Goal: Task Accomplishment & Management: Manage account settings

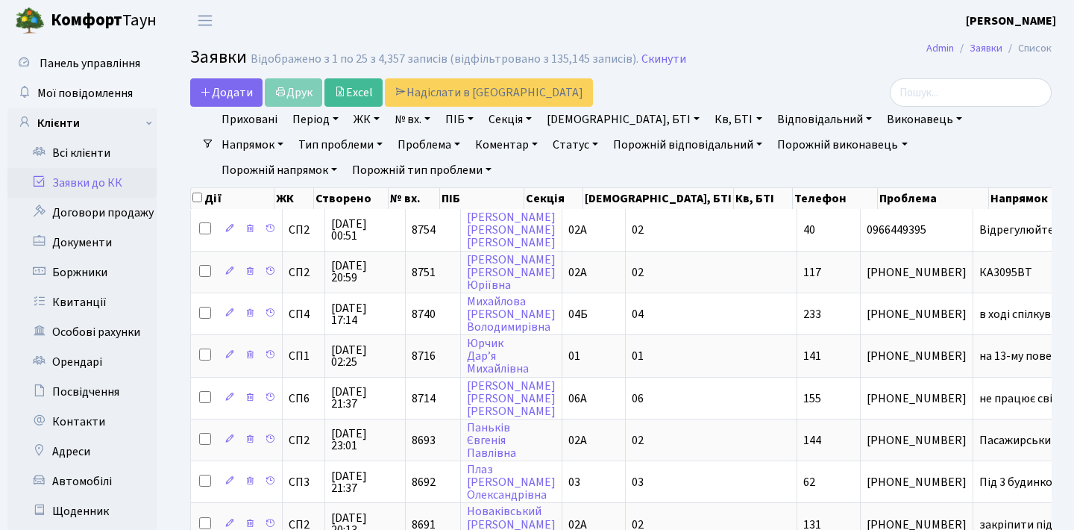
select select "25"
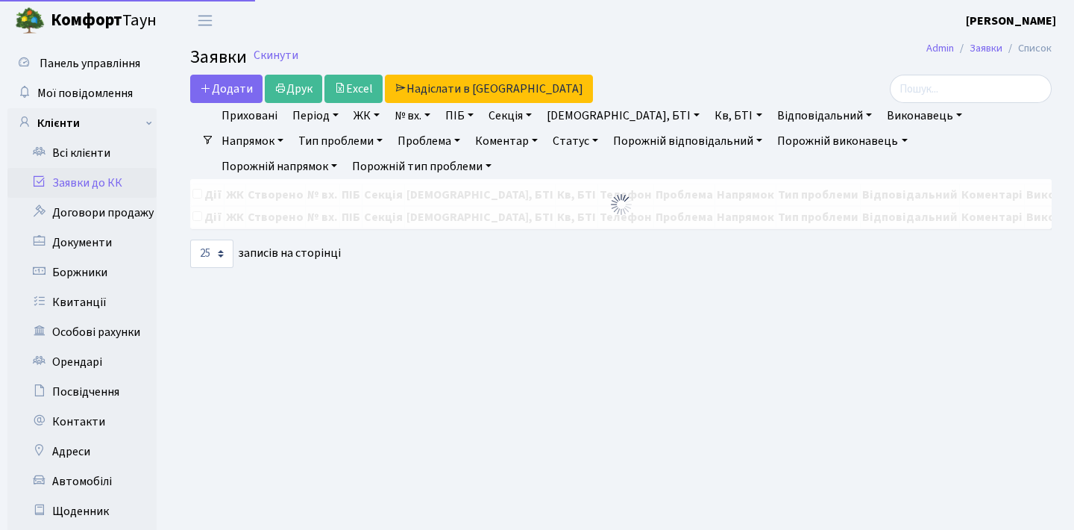
select select "25"
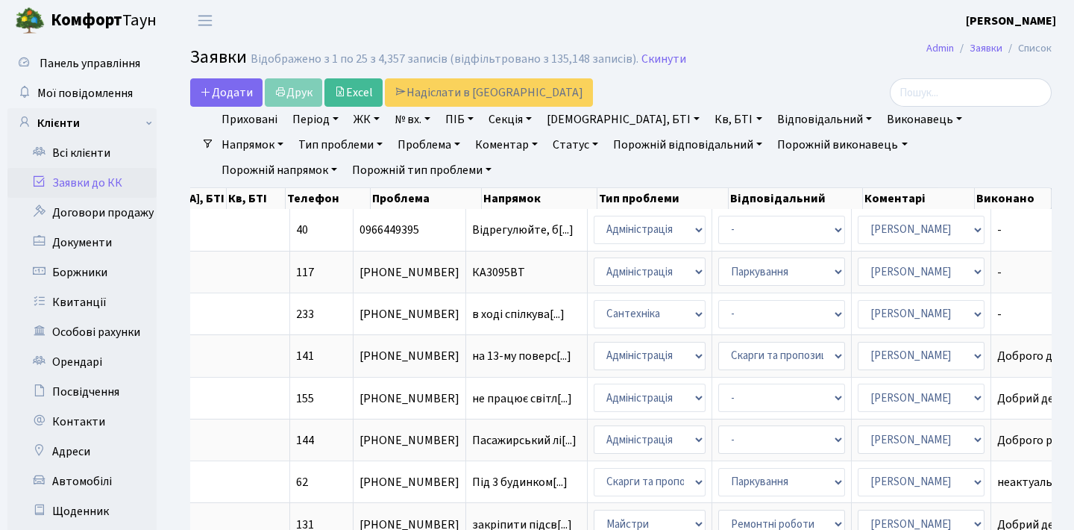
click at [590, 21] on header "[PERSON_NAME] Мій обліковий запис Вийти" at bounding box center [537, 20] width 1074 height 41
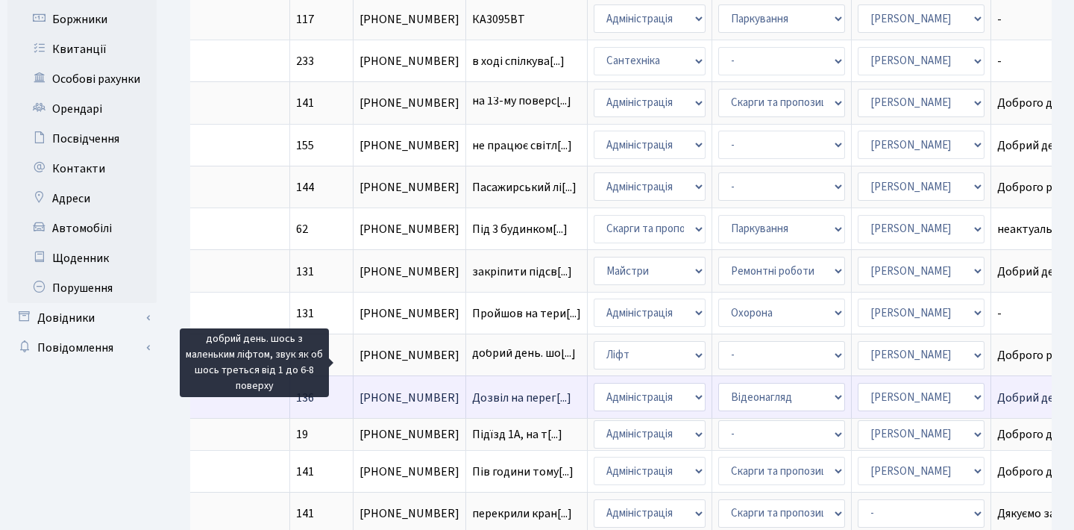
scroll to position [2, 0]
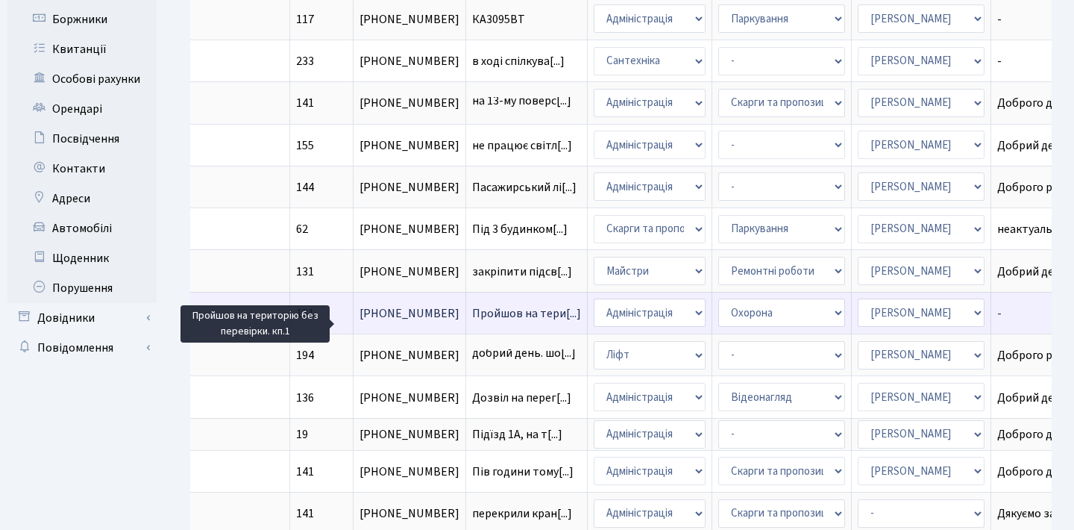
click at [472, 322] on span "Пройшов на тери[...]" at bounding box center [526, 313] width 109 height 16
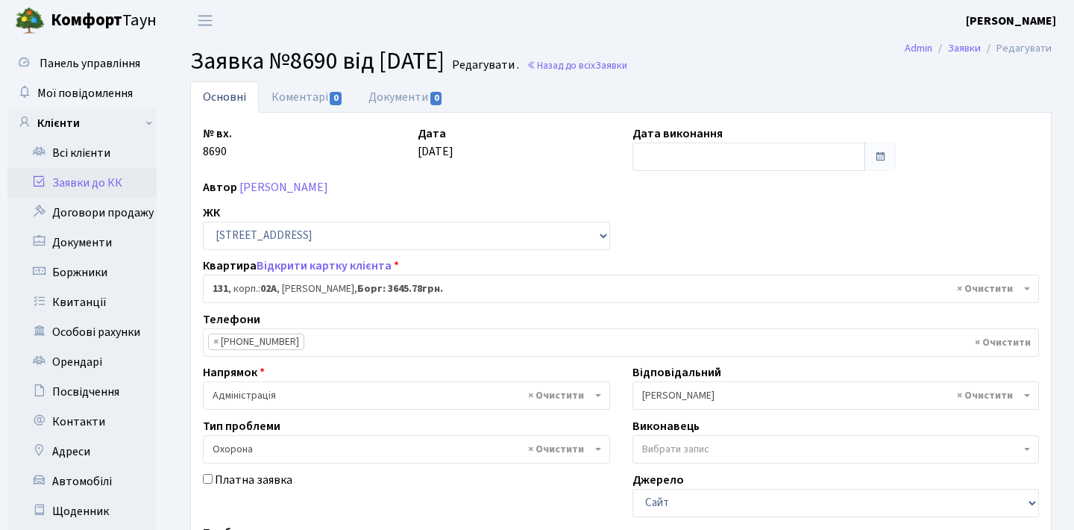
select select "20381"
select select "69"
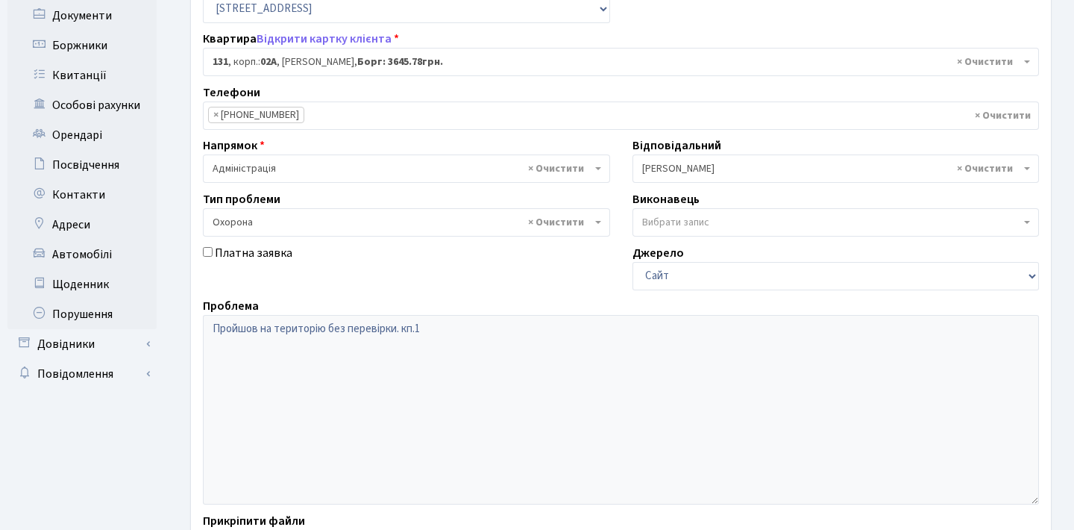
scroll to position [277, 0]
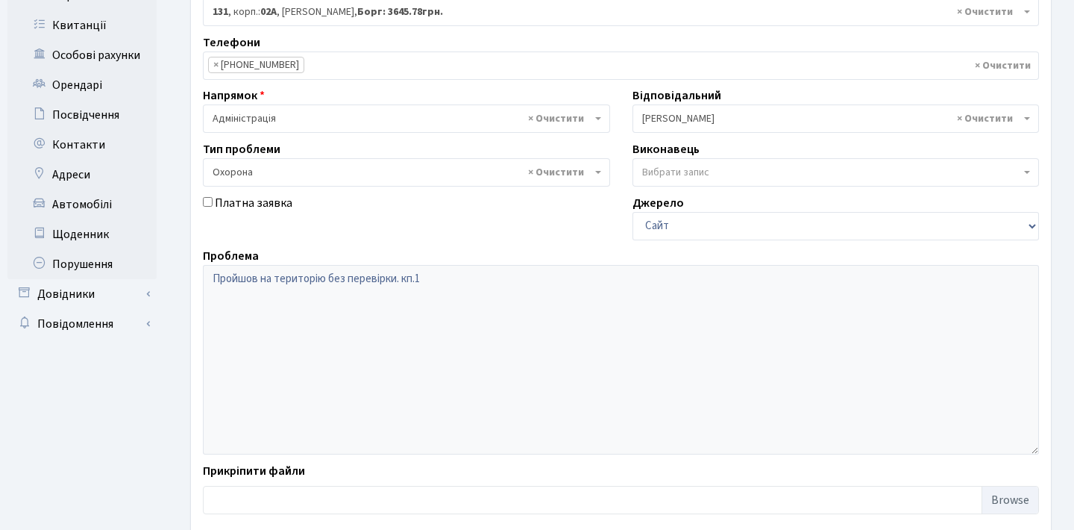
click at [161, 275] on div "Панель управління Мої повідомлення Клієнти Всі клієнти Заявки до КК" at bounding box center [537, 169] width 1074 height 811
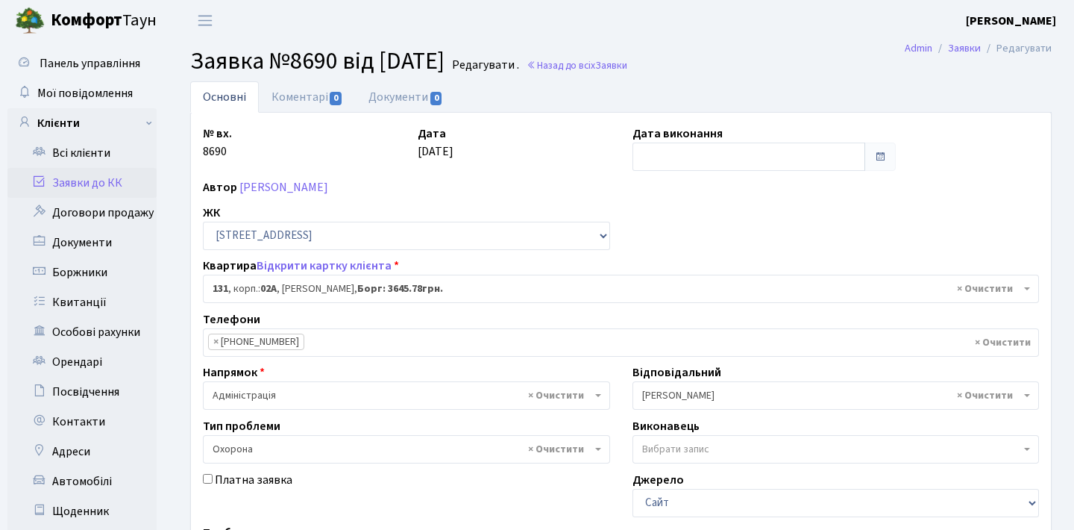
scroll to position [0, 0]
click at [116, 177] on link "Заявки до КК" at bounding box center [81, 183] width 149 height 30
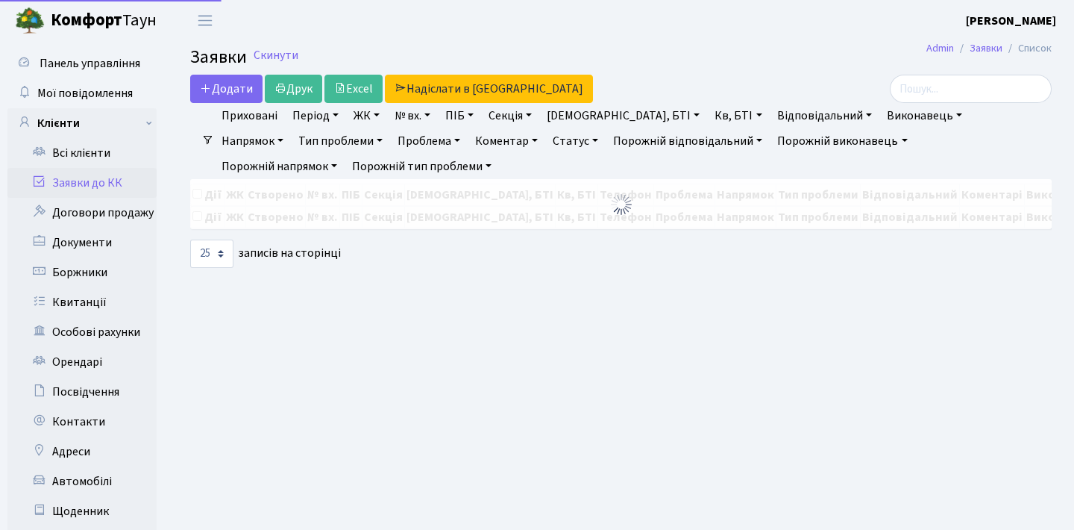
select select "25"
